Goal: Task Accomplishment & Management: Manage account settings

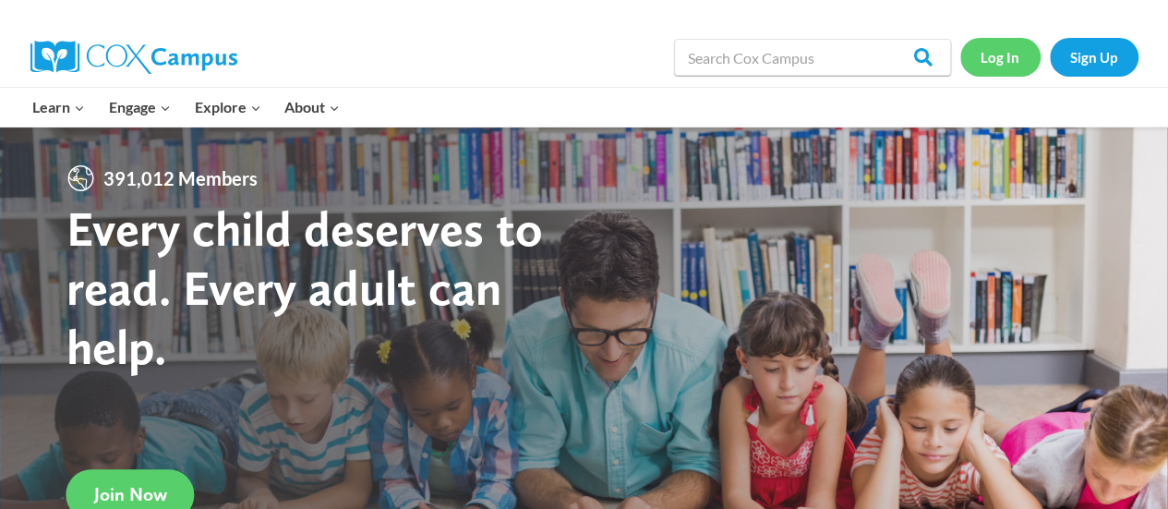
click at [1005, 58] on link "Log In" at bounding box center [1000, 57] width 80 height 38
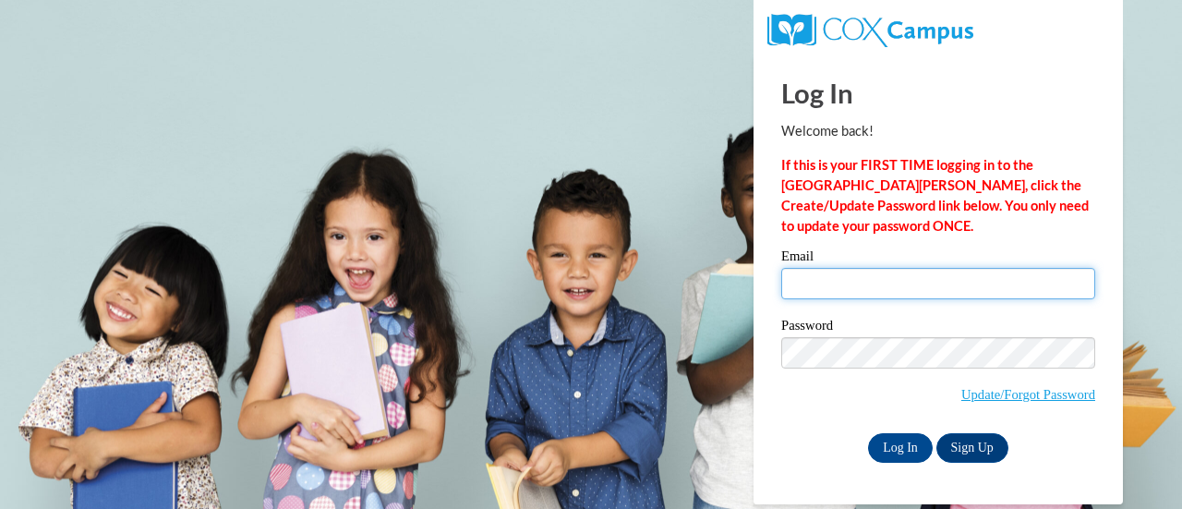
click at [817, 282] on input "Email" at bounding box center [938, 283] width 314 height 31
type input "amysturniolo@outlook.com"
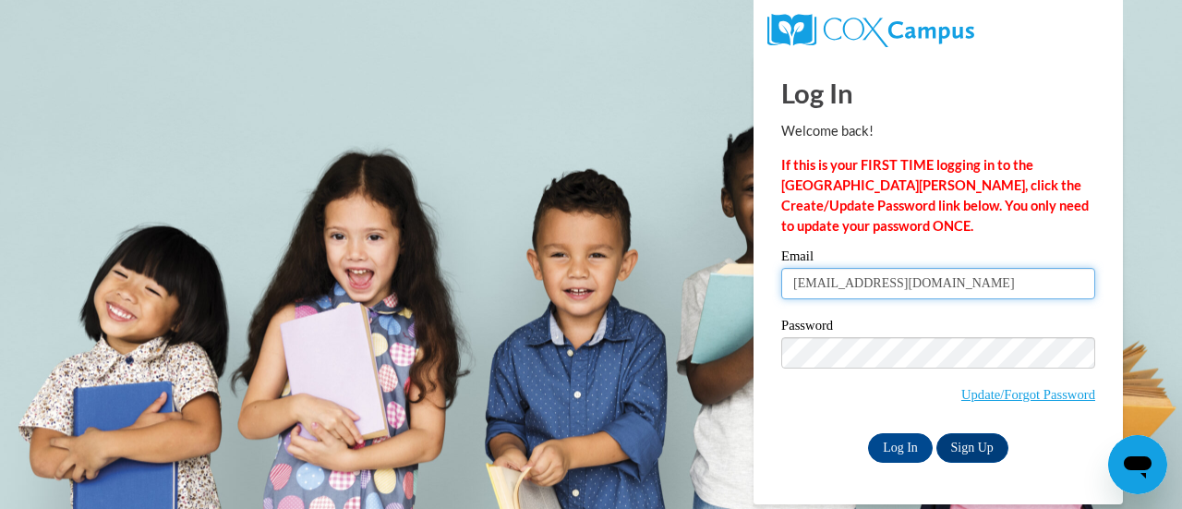
drag, startPoint x: 984, startPoint y: 286, endPoint x: 758, endPoint y: 285, distance: 226.2
click at [758, 285] on div "Log In Welcome back! If this is your FIRST TIME logging in to the NEW Cox Campu…" at bounding box center [938, 279] width 397 height 449
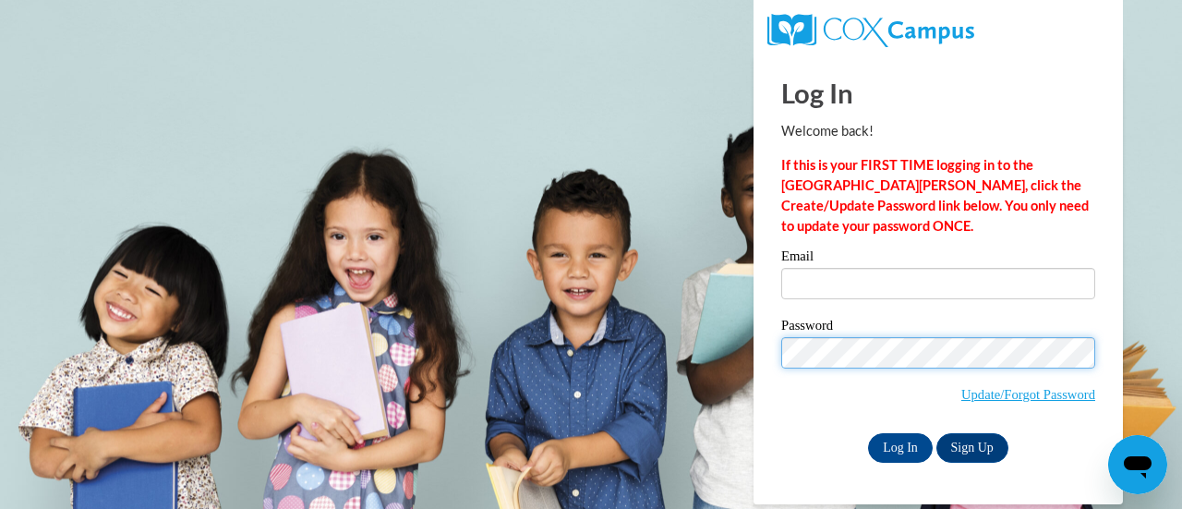
click at [731, 350] on body "Log In Welcome back! If this is your FIRST TIME logging in to the NEW Cox Campu…" at bounding box center [591, 254] width 1182 height 509
